Goal: Navigation & Orientation: Find specific page/section

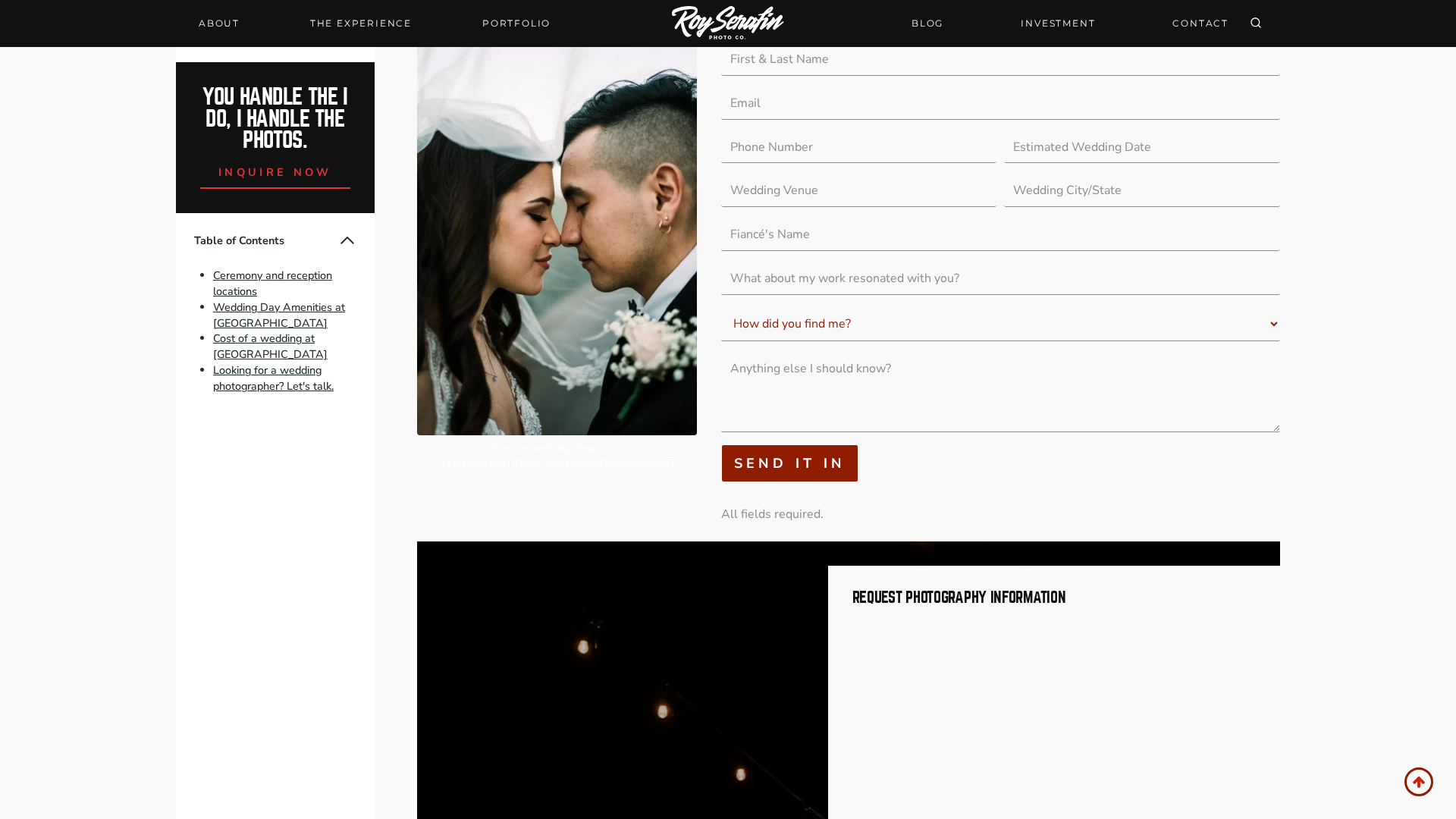
scroll to position [5871, 0]
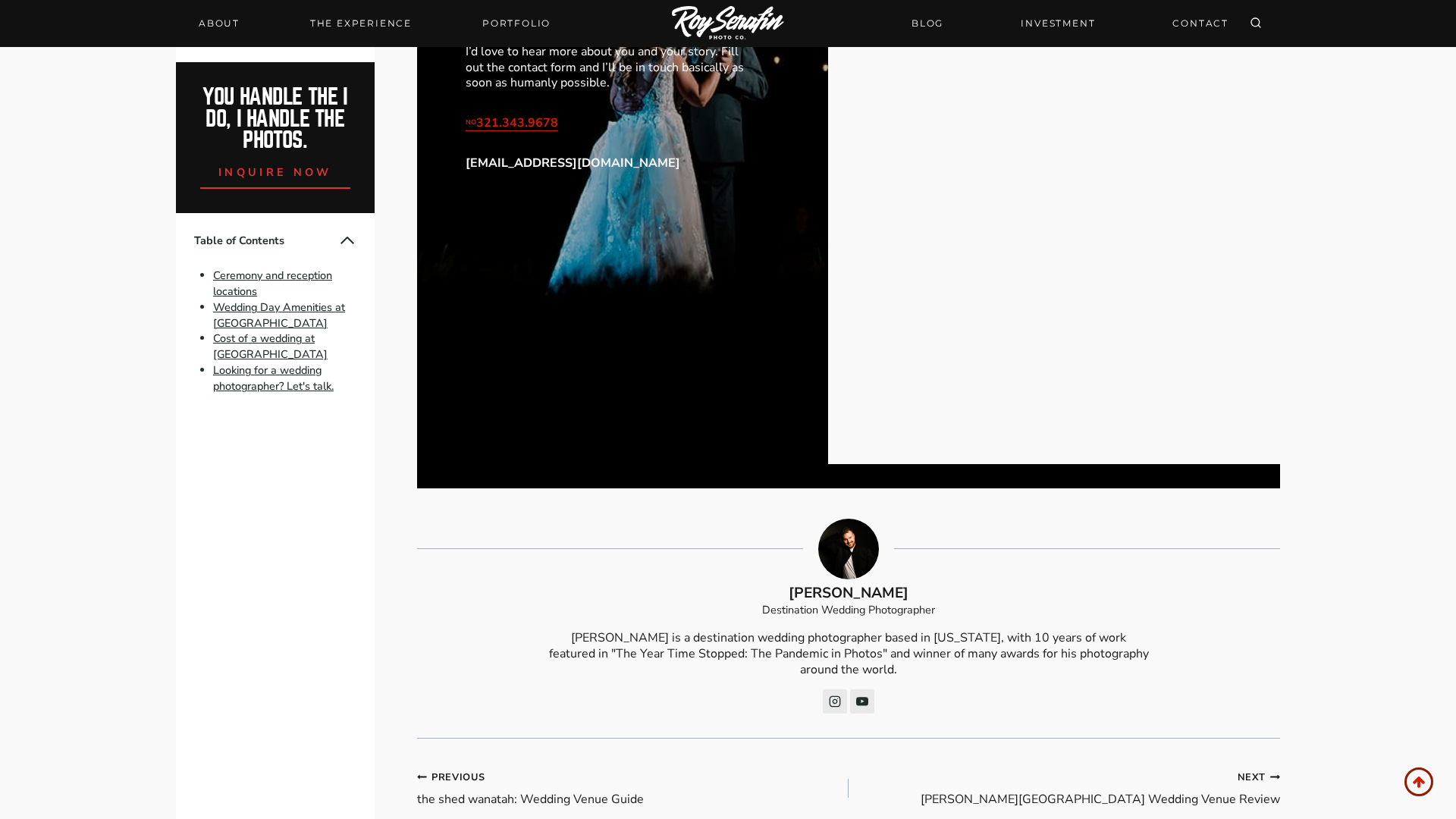
scroll to position [5368, 0]
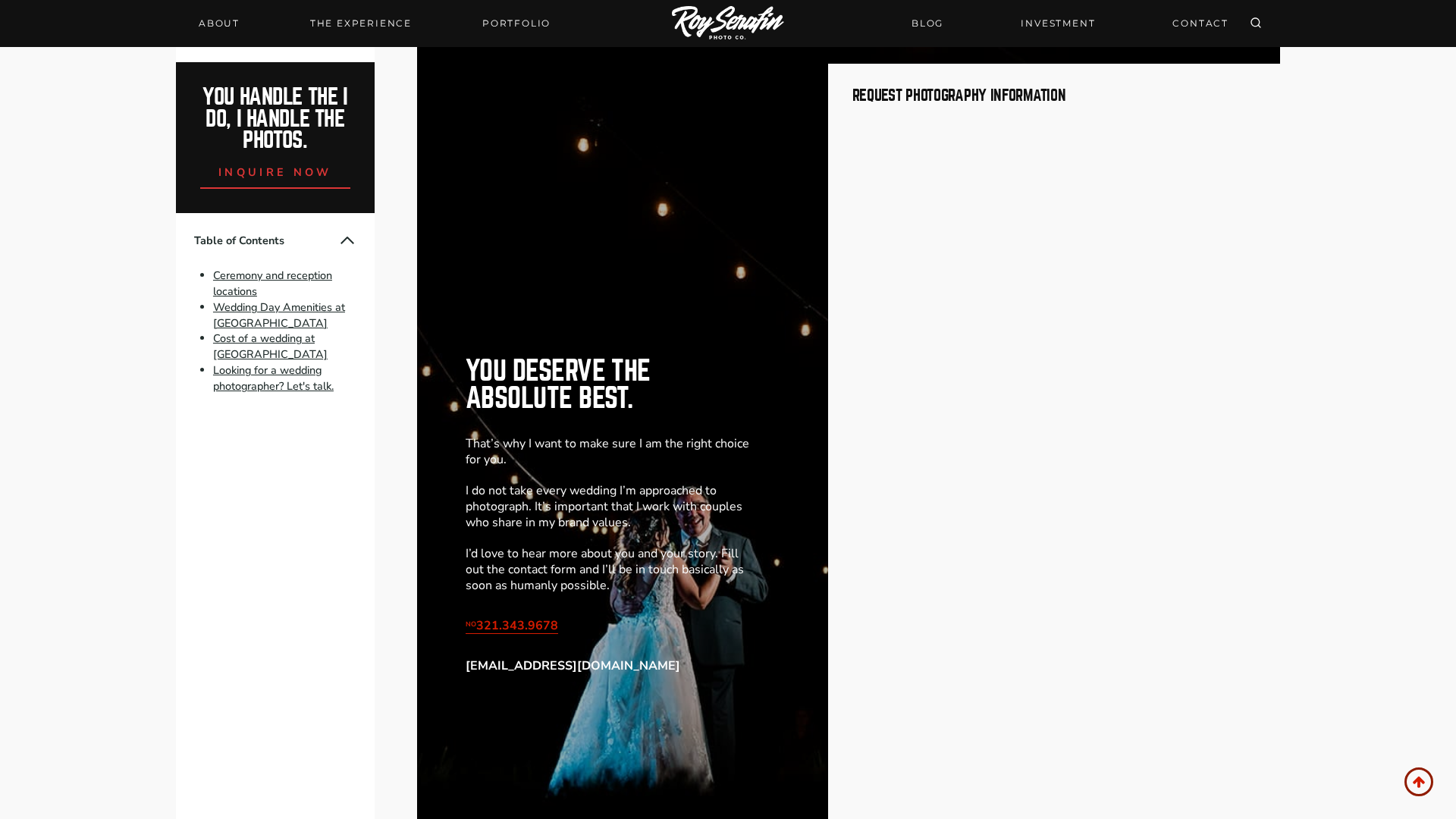
scroll to position [572, 0]
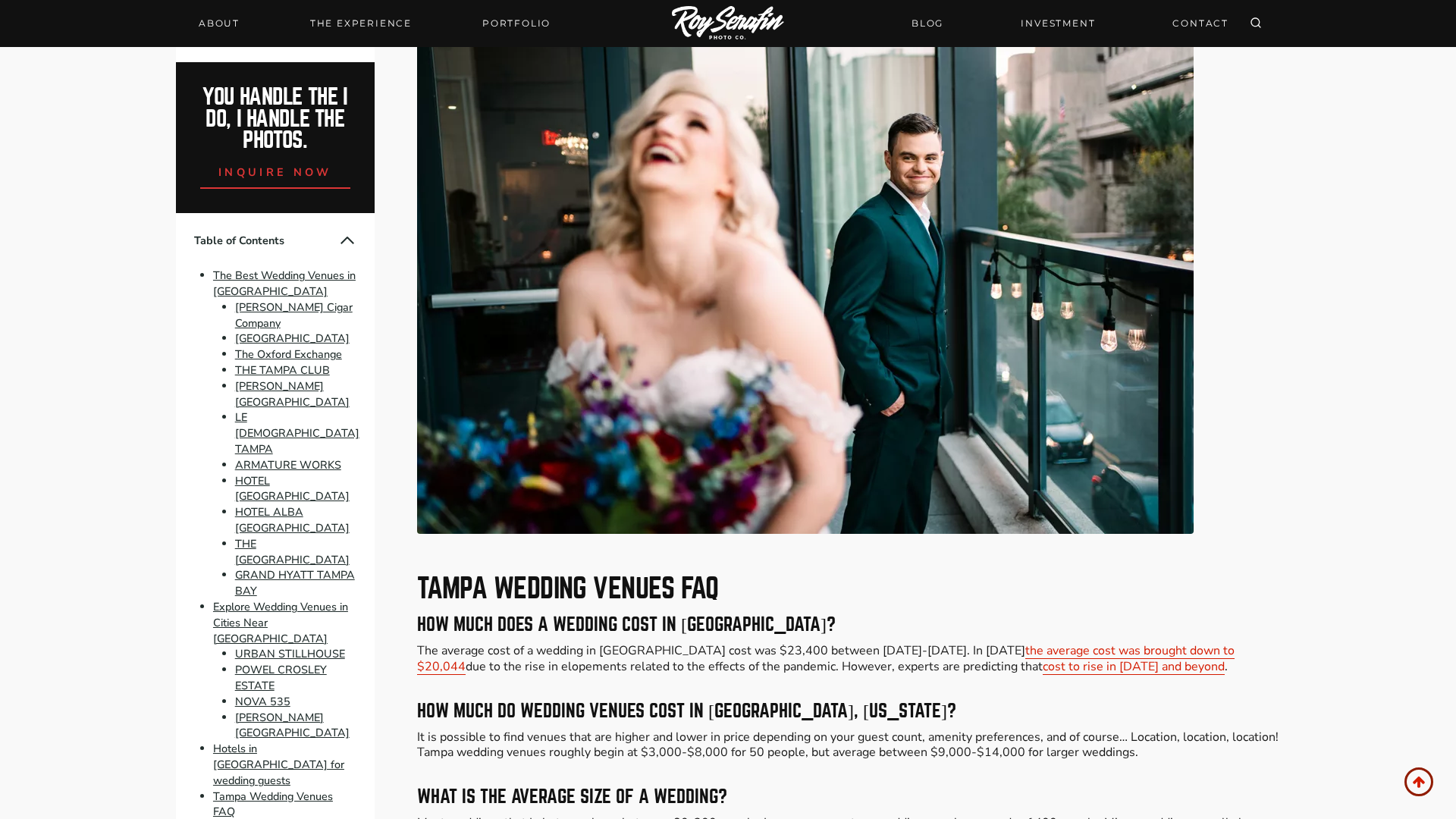
scroll to position [572, 0]
